Goal: Task Accomplishment & Management: Manage account settings

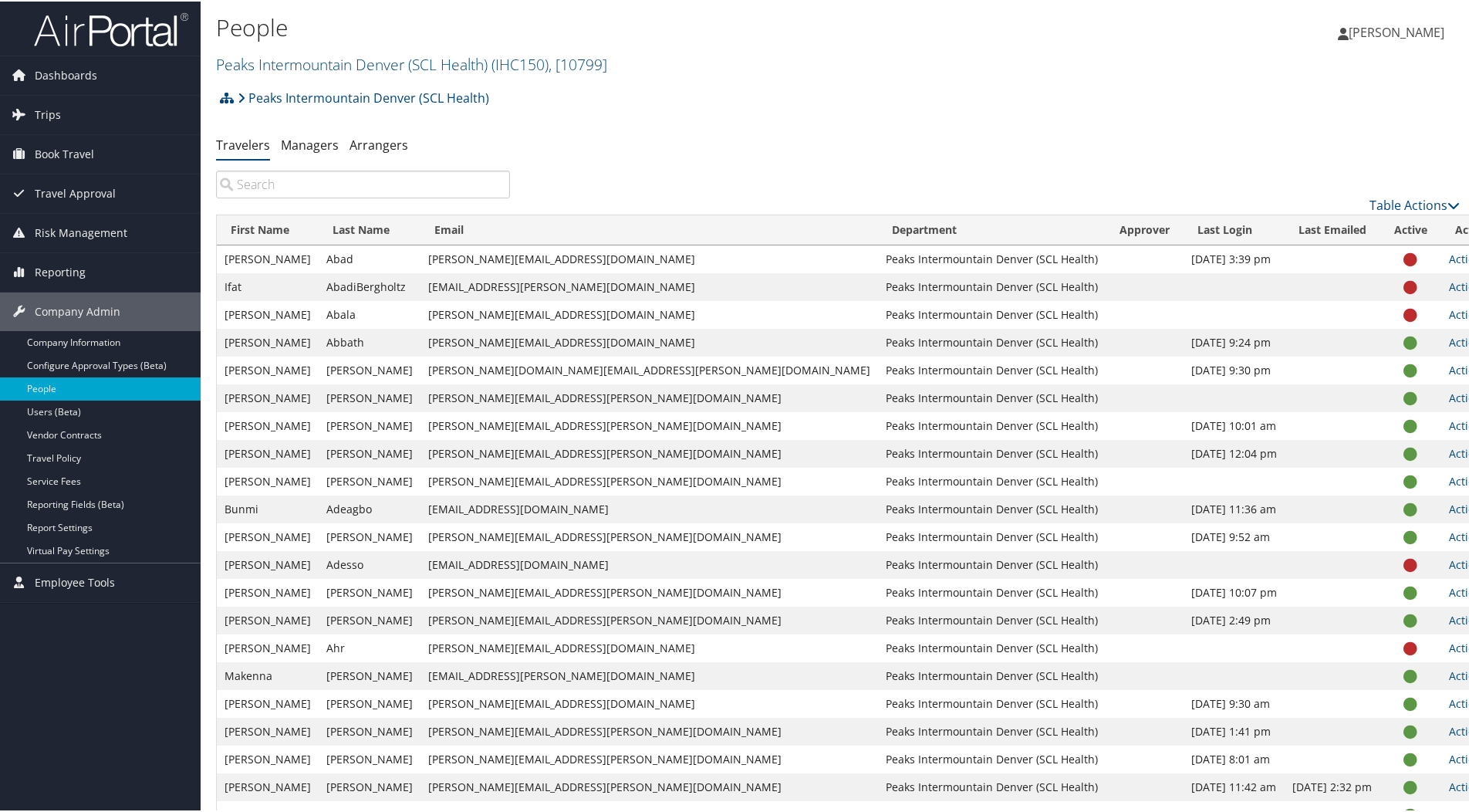
click at [414, 179] on input "search" at bounding box center [363, 183] width 294 height 27
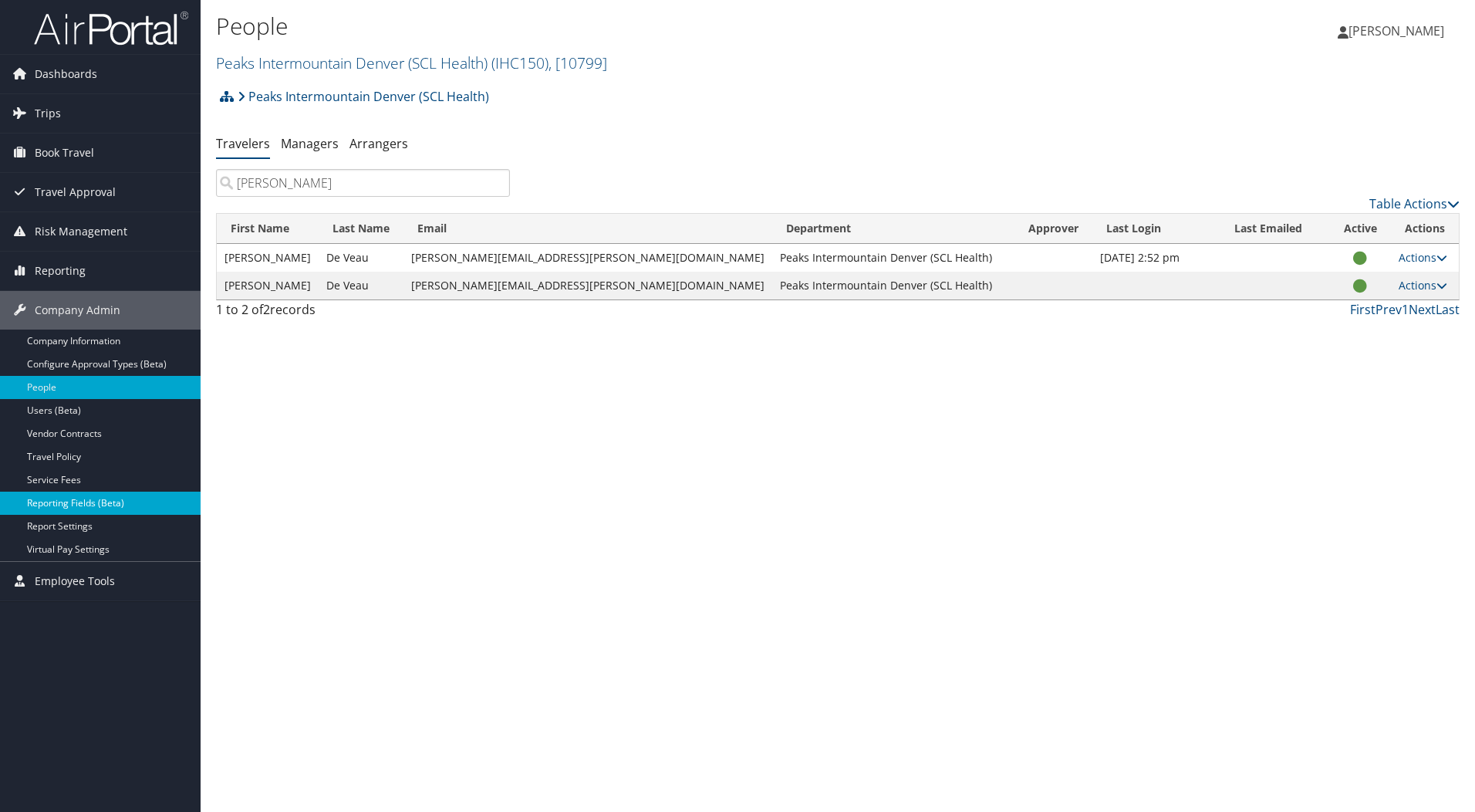
type input "[PERSON_NAME]"
